Goal: Task Accomplishment & Management: Manage account settings

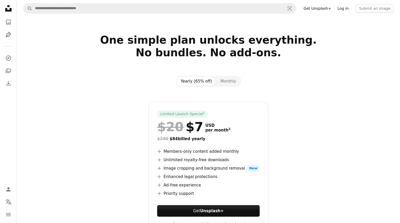
click at [350, 8] on link "Log in" at bounding box center [342, 8] width 17 height 8
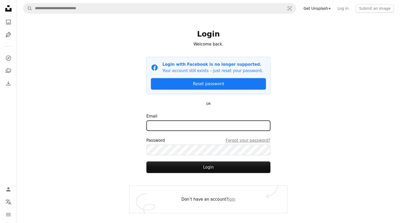
click at [198, 127] on input "Email" at bounding box center [208, 125] width 124 height 11
click at [210, 120] on input "Email" at bounding box center [208, 125] width 124 height 11
click at [211, 124] on input "Email" at bounding box center [208, 125] width 124 height 11
type input "**********"
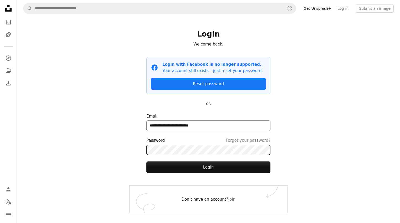
click at [146, 161] on button "Login" at bounding box center [208, 167] width 124 height 12
